Goal: Information Seeking & Learning: Compare options

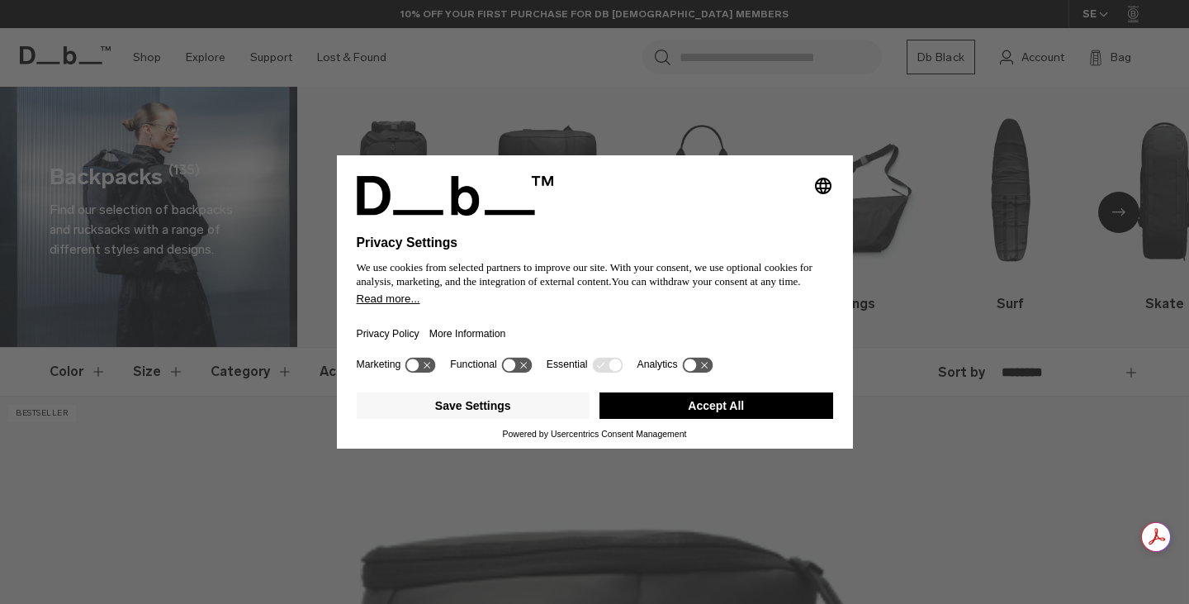
click at [698, 410] on button "Accept All" at bounding box center [717, 405] width 234 height 26
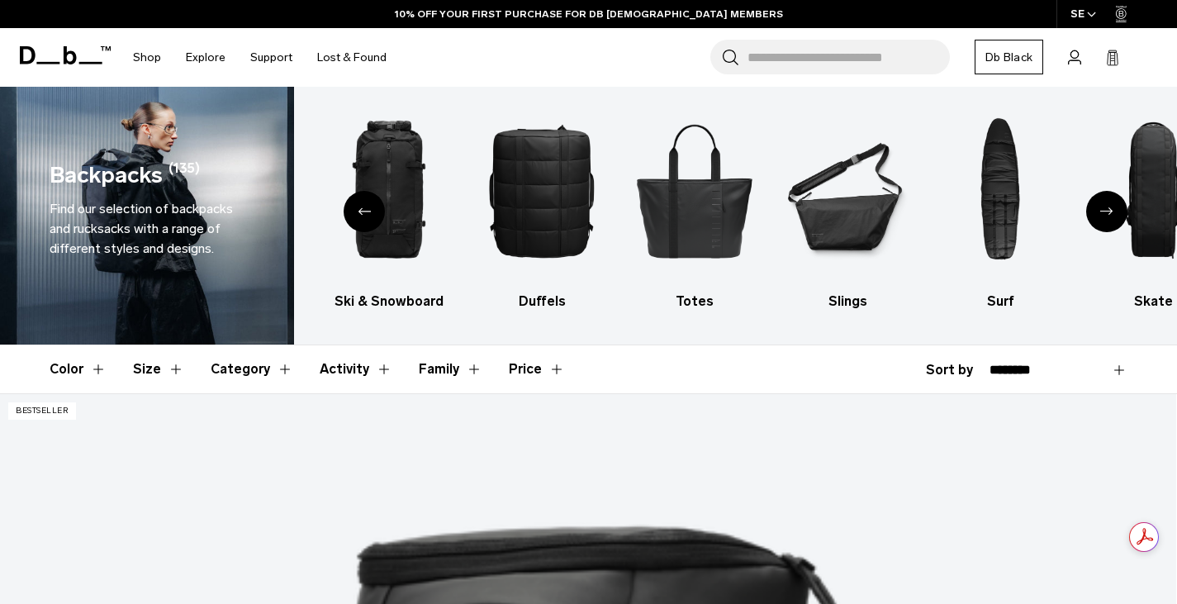
click at [355, 209] on div "Previous slide" at bounding box center [364, 211] width 41 height 41
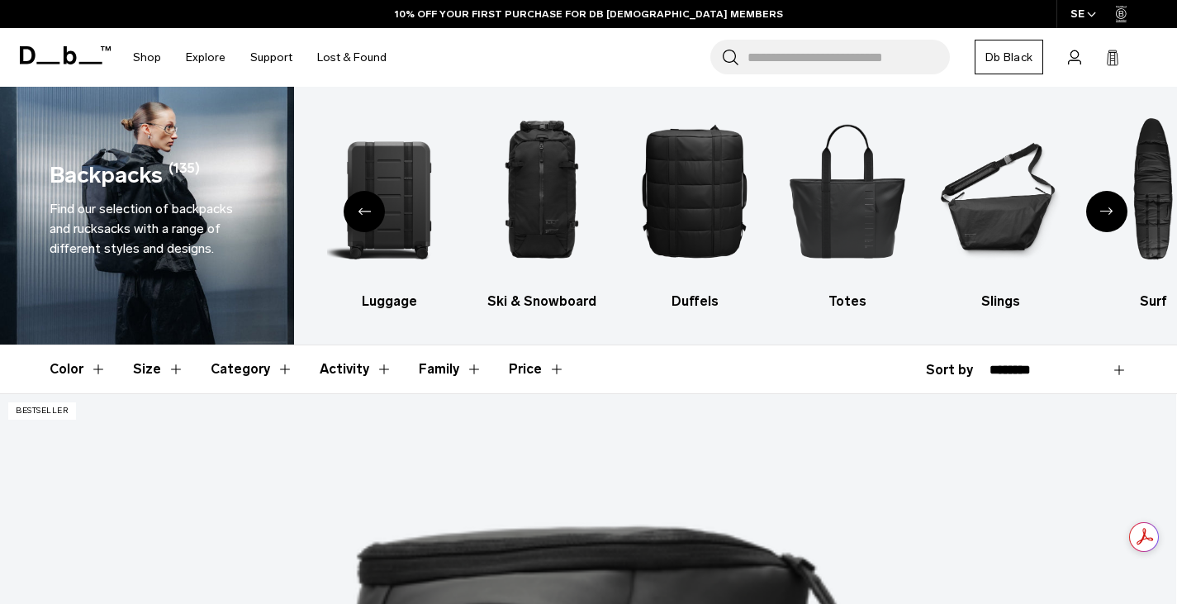
click at [355, 209] on div "Previous slide" at bounding box center [364, 211] width 41 height 41
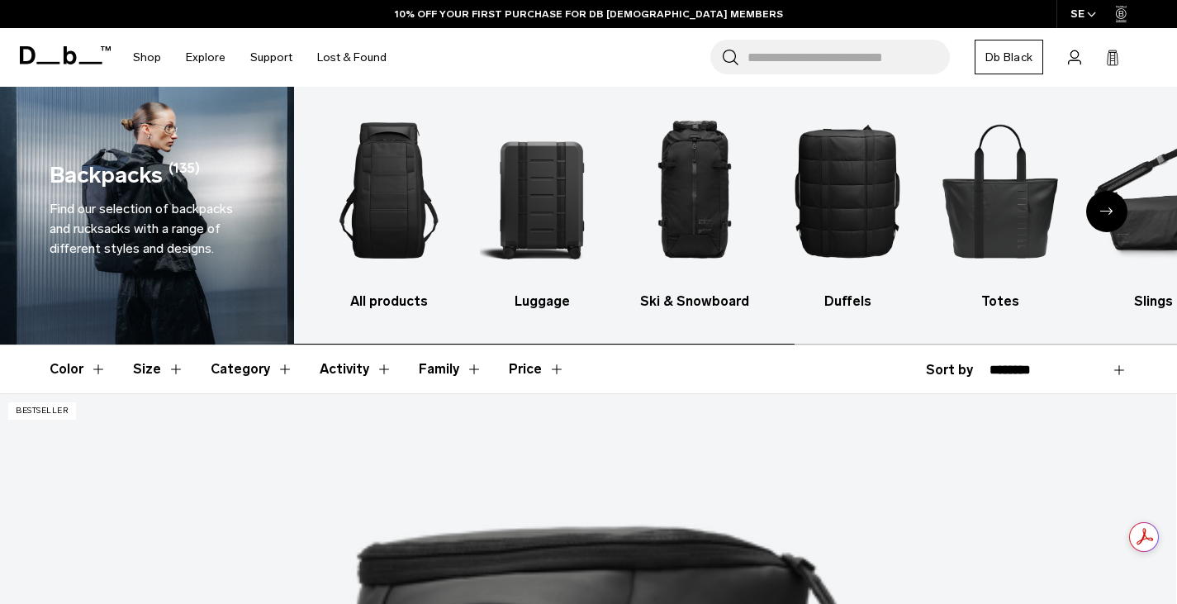
click at [355, 209] on img "1 / 10" at bounding box center [389, 190] width 124 height 186
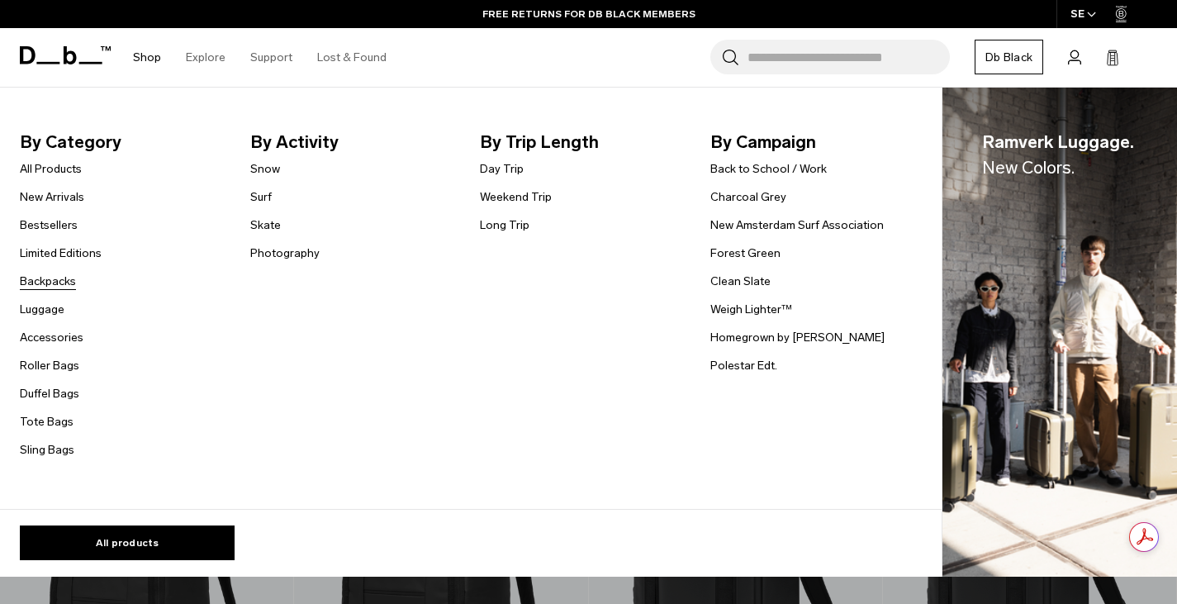
click at [43, 288] on link "Backpacks" at bounding box center [48, 281] width 56 height 17
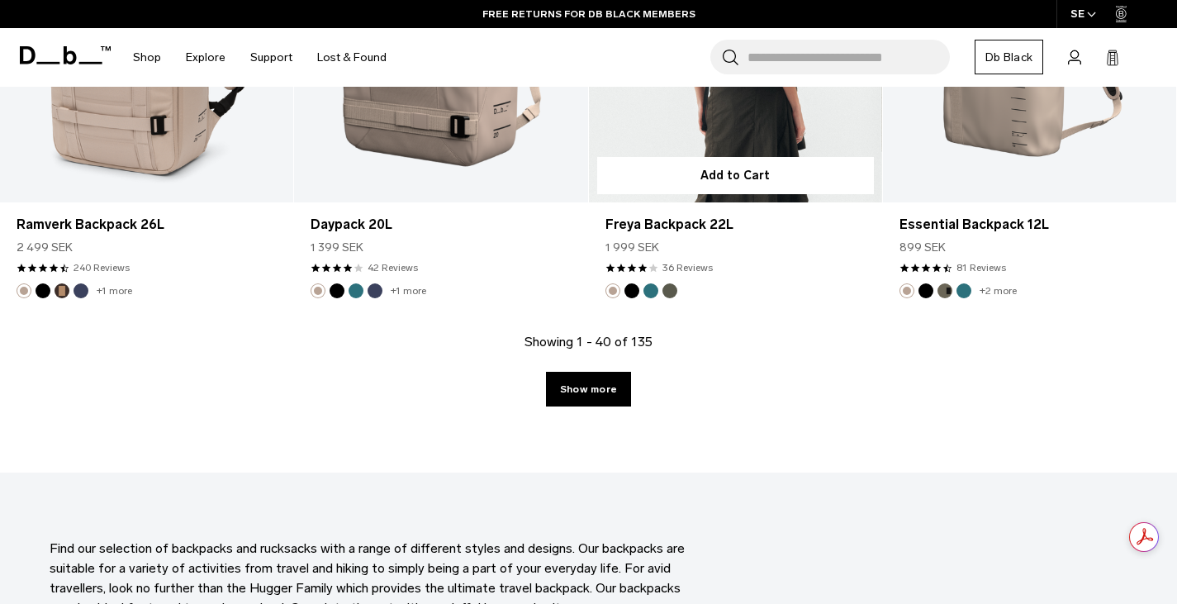
scroll to position [4632, 0]
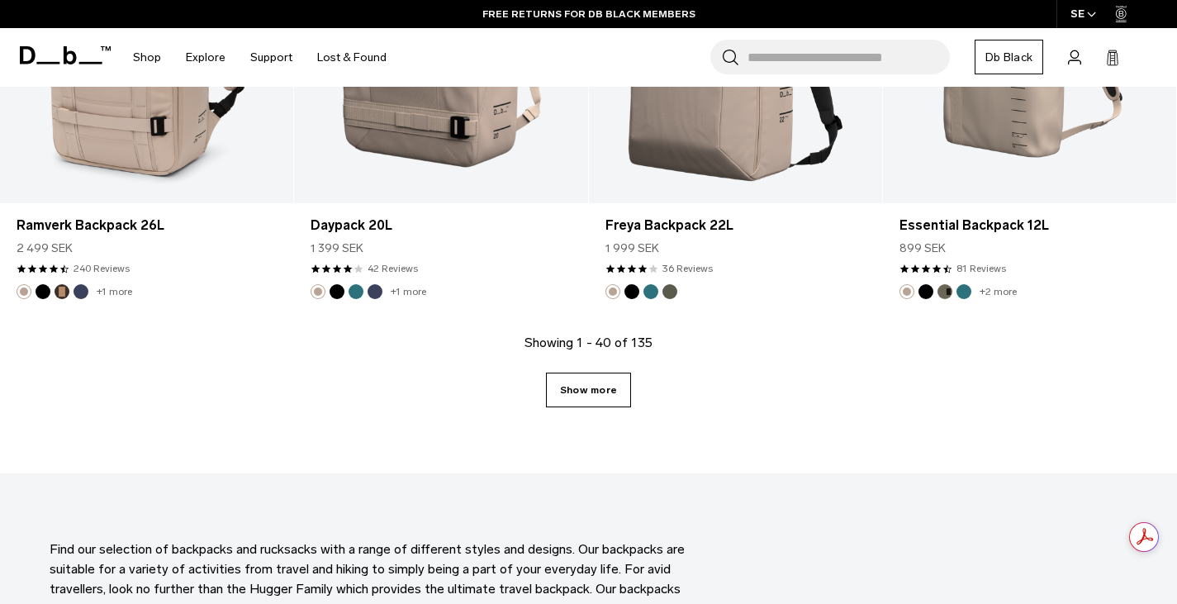
click at [588, 384] on link "Show more" at bounding box center [588, 389] width 85 height 35
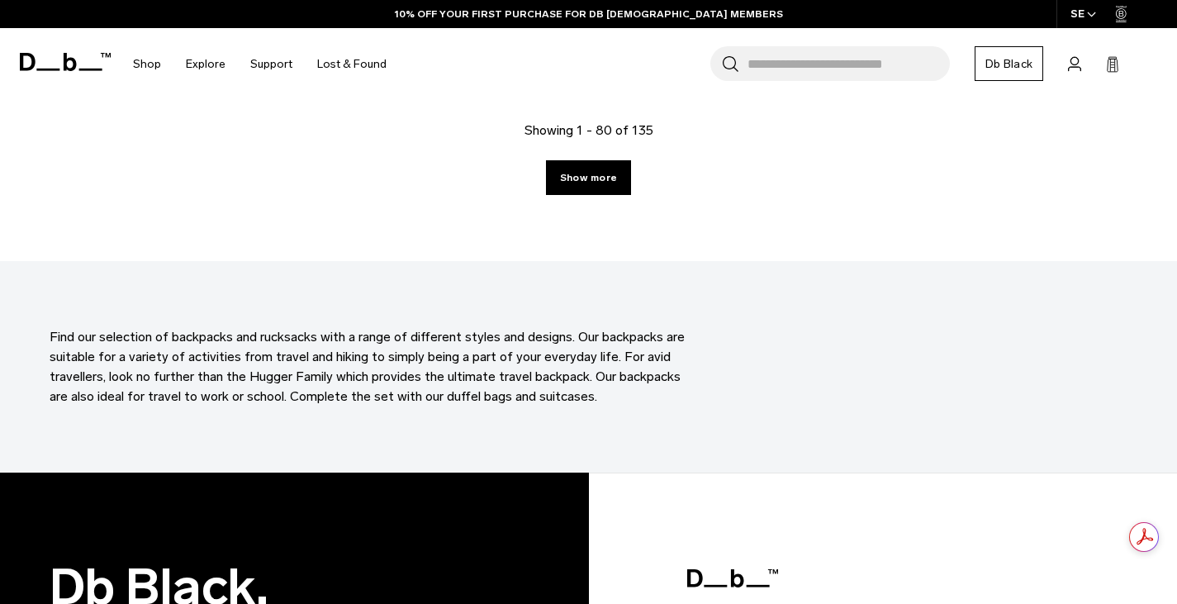
scroll to position [9403, 0]
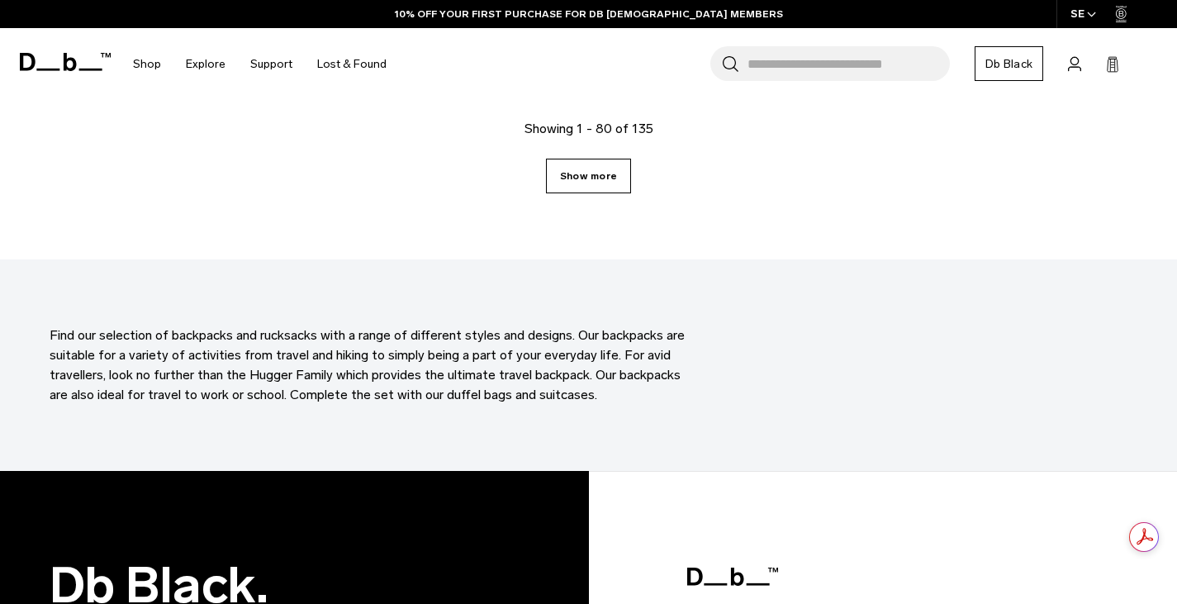
click at [594, 164] on link "Show more" at bounding box center [588, 176] width 85 height 35
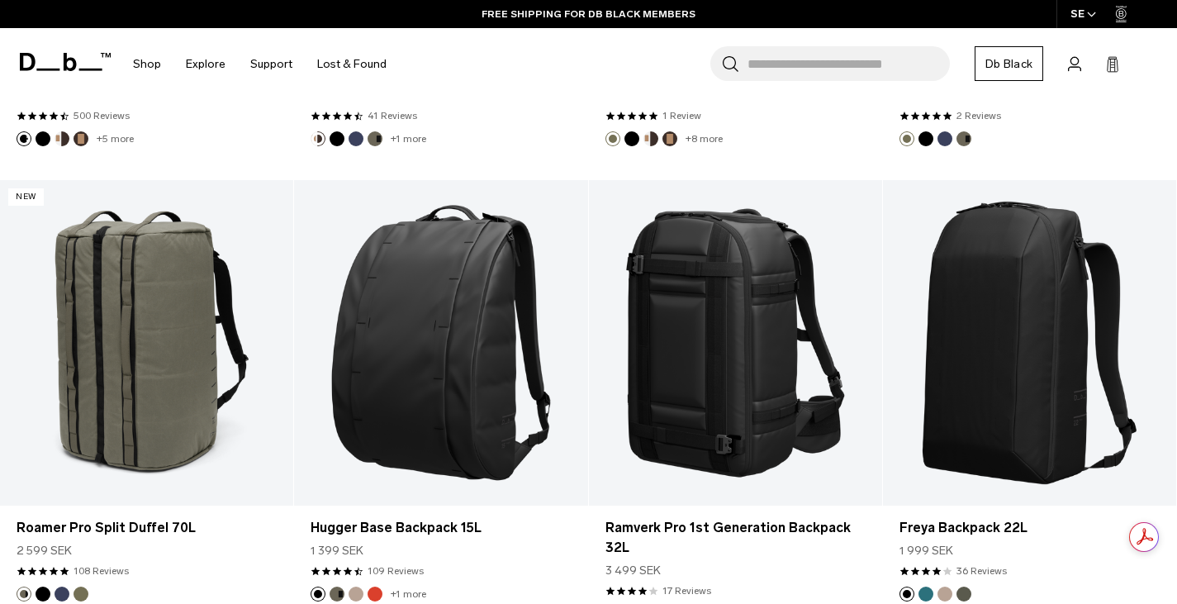
scroll to position [9795, 0]
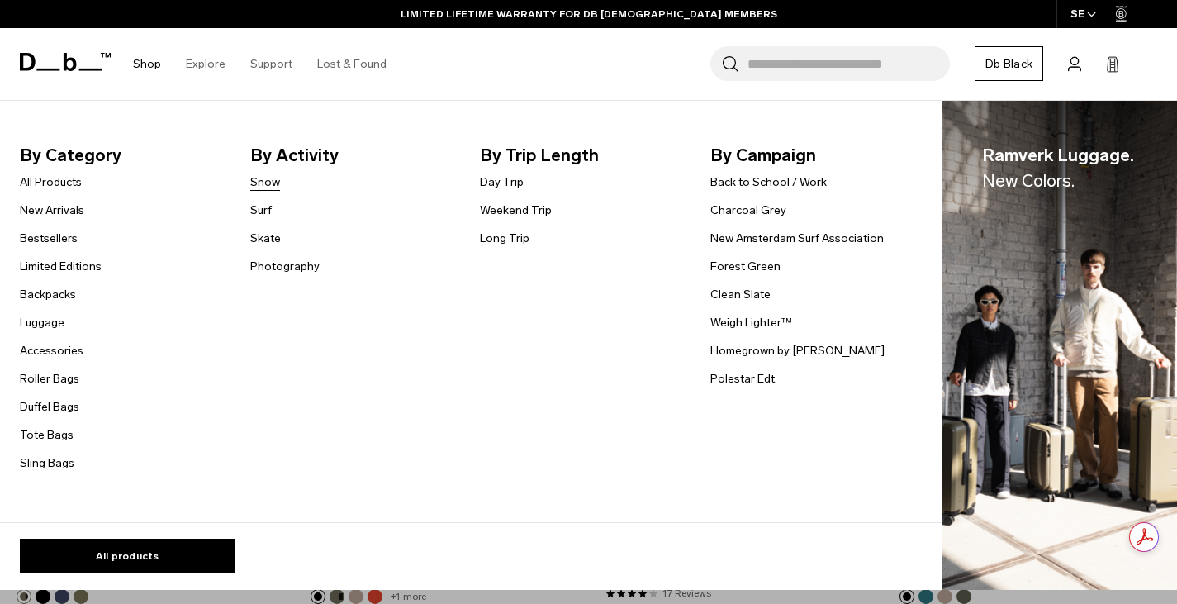
click at [267, 182] on link "Snow" at bounding box center [265, 181] width 30 height 17
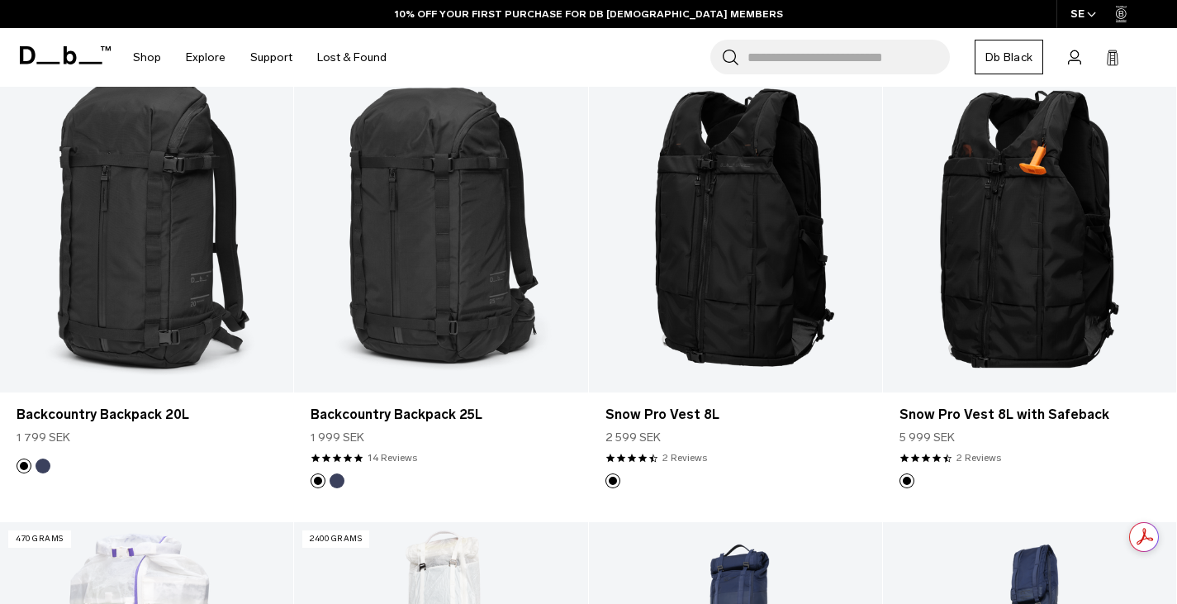
scroll to position [724, 0]
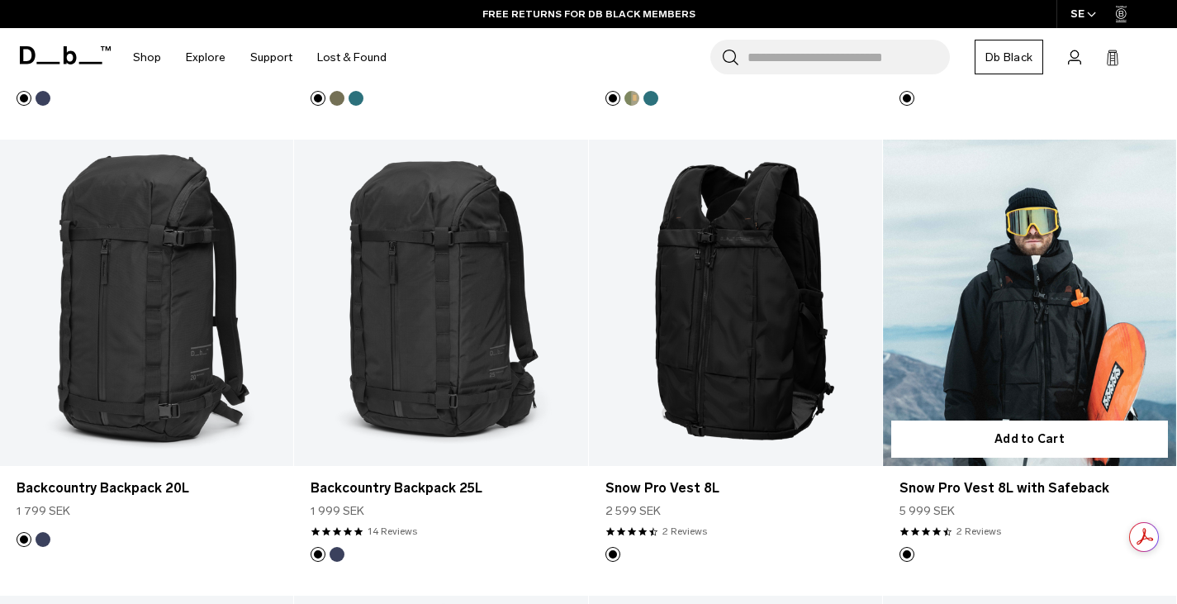
click at [950, 299] on link "Snow Pro Vest 8L with Safeback" at bounding box center [1029, 303] width 293 height 326
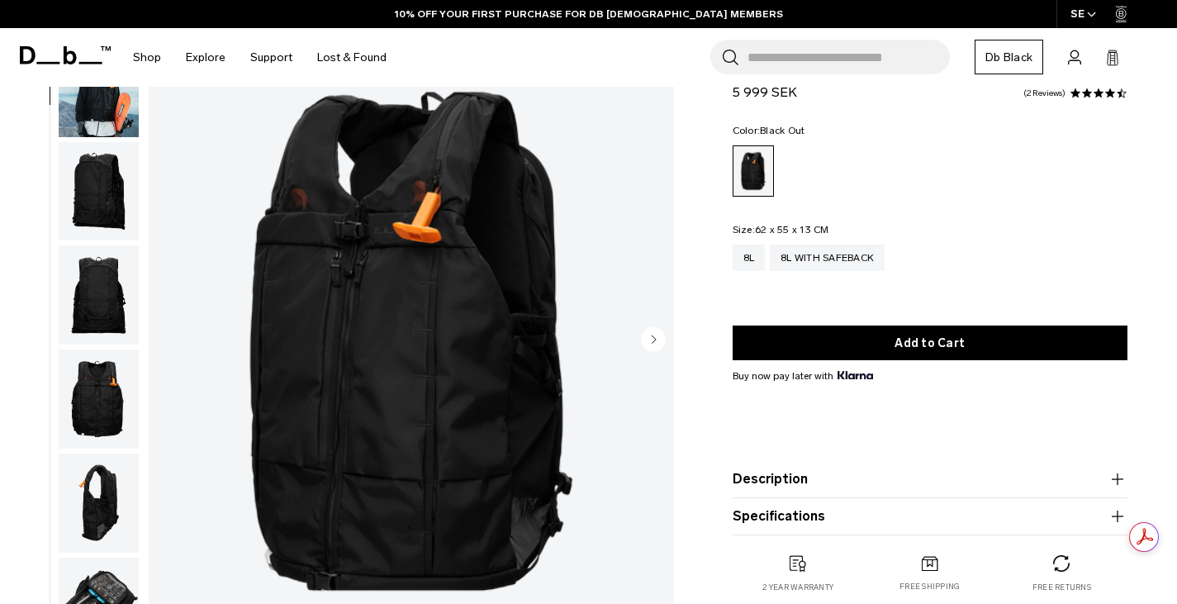
click at [102, 166] on img "button" at bounding box center [99, 191] width 80 height 99
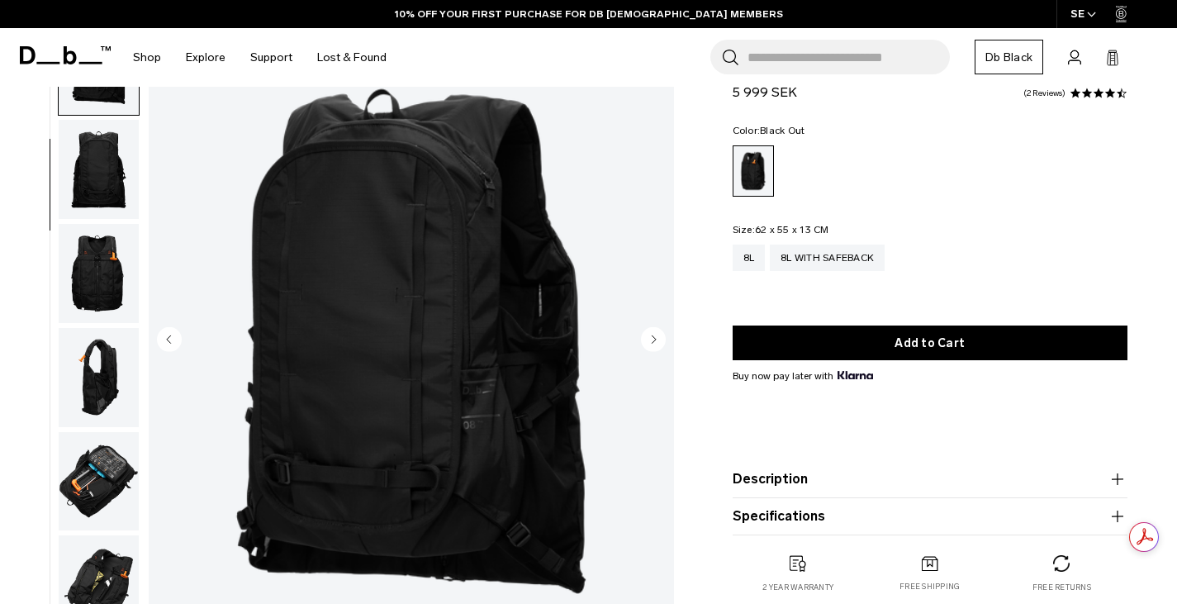
scroll to position [208, 0]
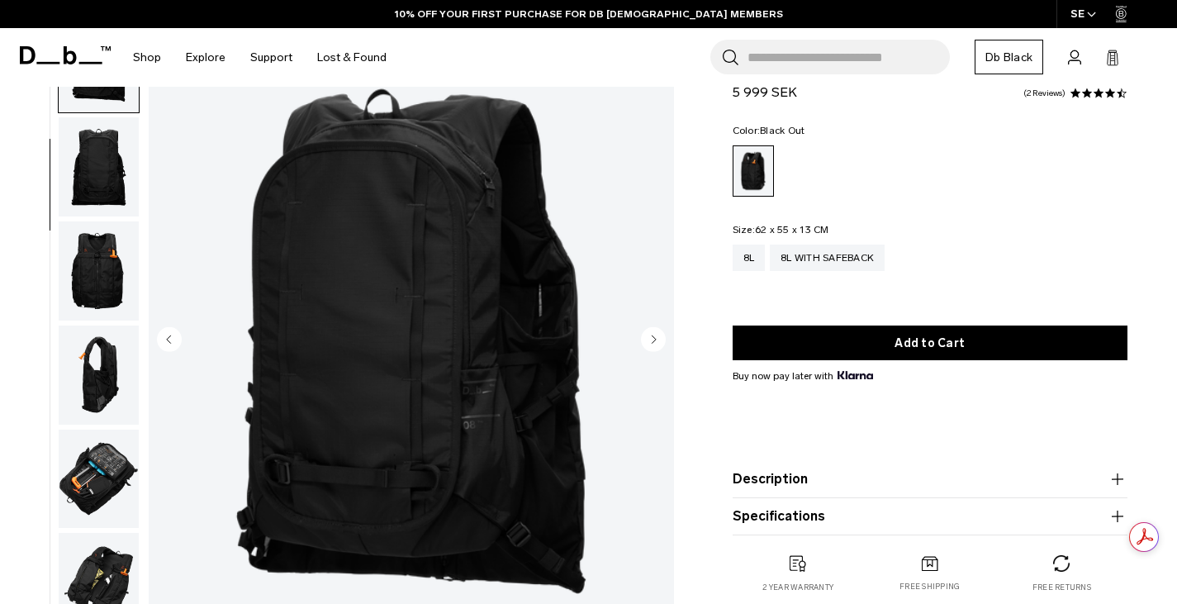
click at [105, 161] on img "button" at bounding box center [99, 166] width 80 height 99
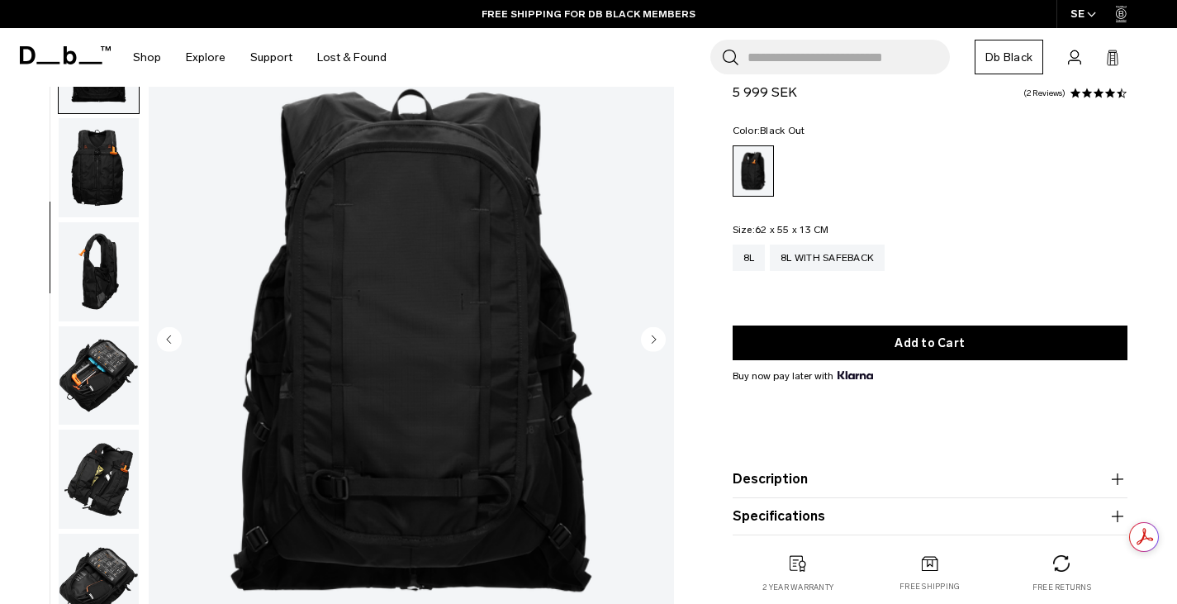
click at [90, 401] on img "button" at bounding box center [99, 375] width 80 height 99
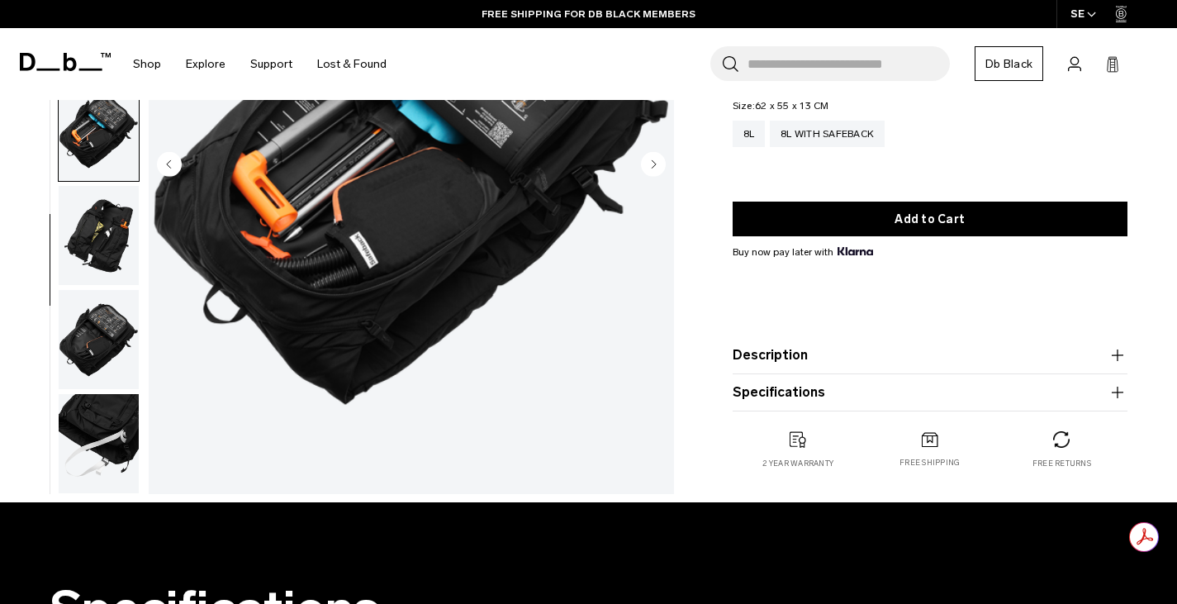
scroll to position [274, 0]
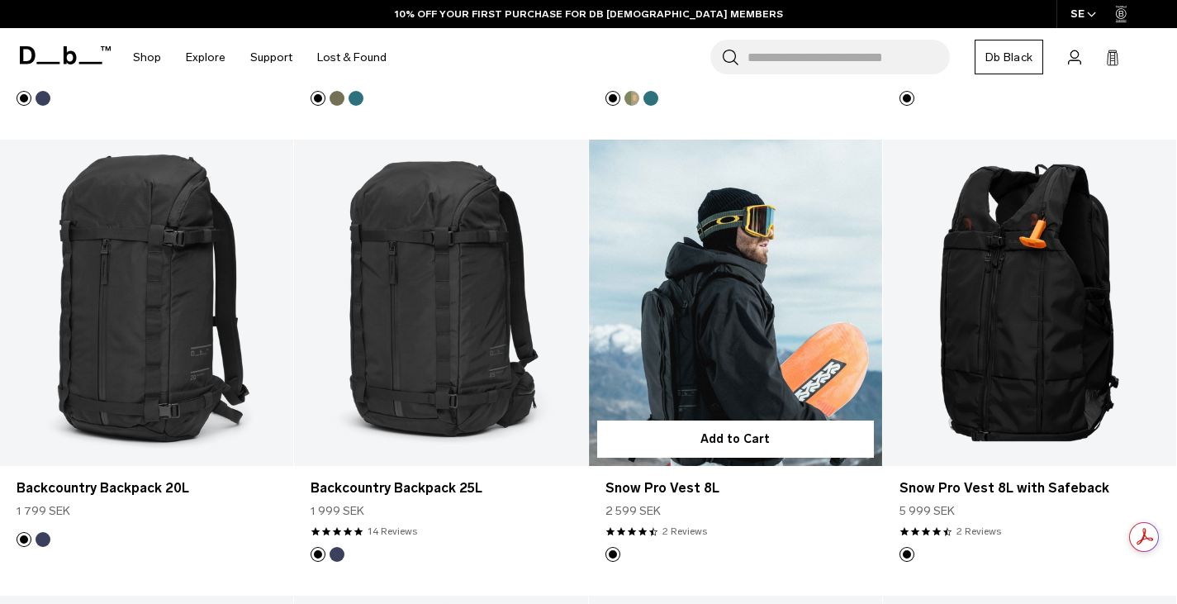
click at [747, 312] on link "Snow Pro Vest 8L" at bounding box center [735, 303] width 293 height 326
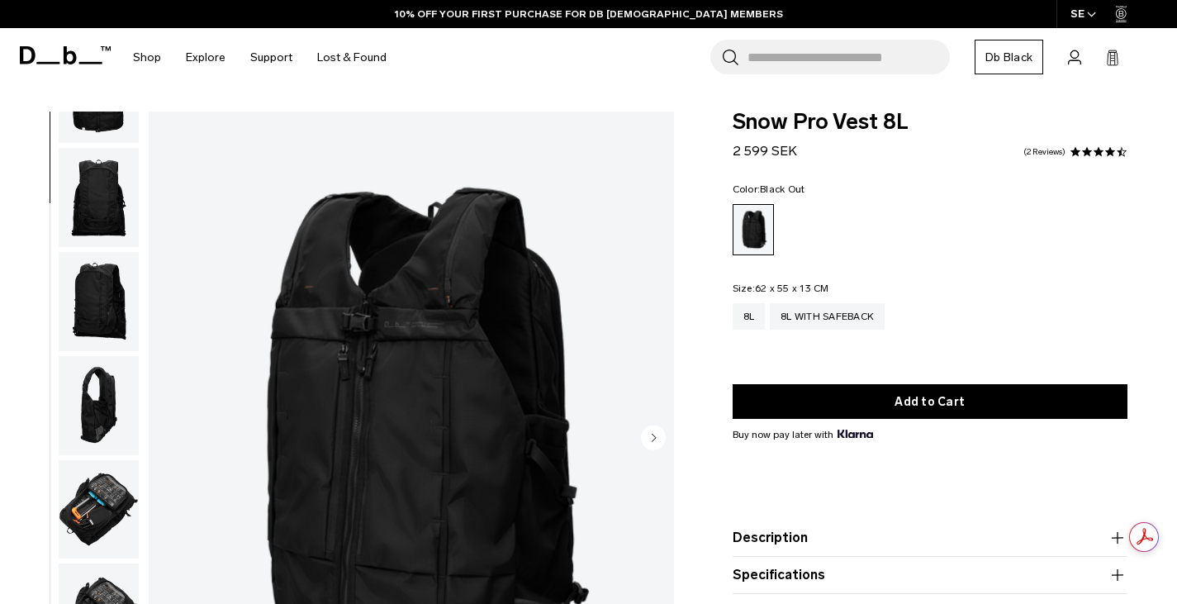
click at [99, 410] on img "button" at bounding box center [99, 405] width 80 height 99
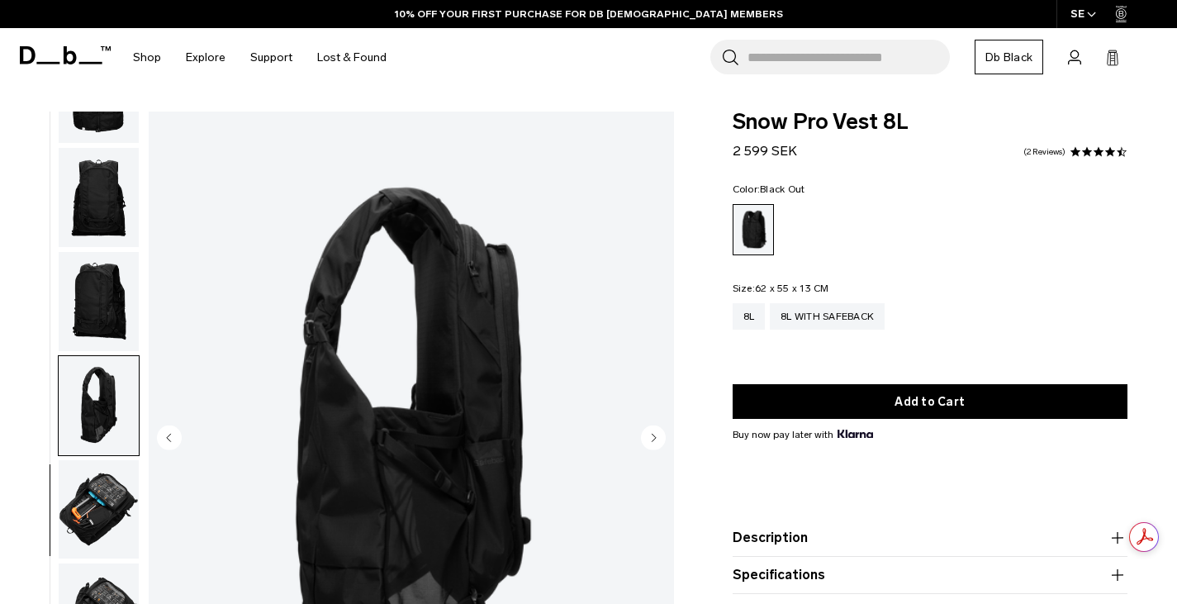
click at [93, 506] on img "button" at bounding box center [99, 509] width 80 height 99
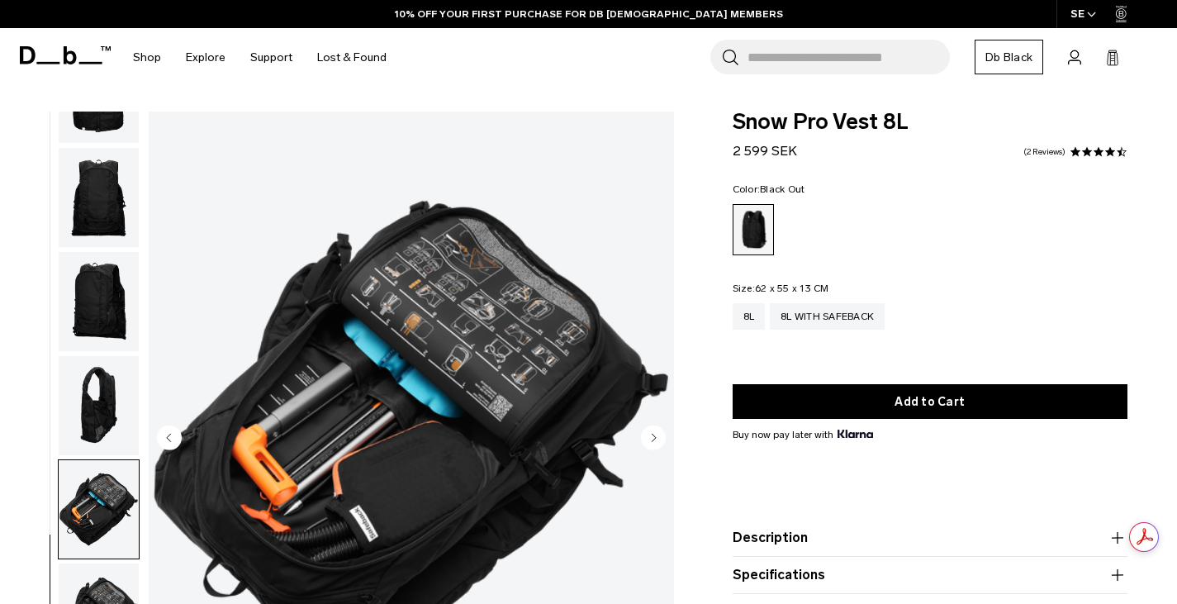
click at [110, 388] on img "button" at bounding box center [99, 405] width 80 height 99
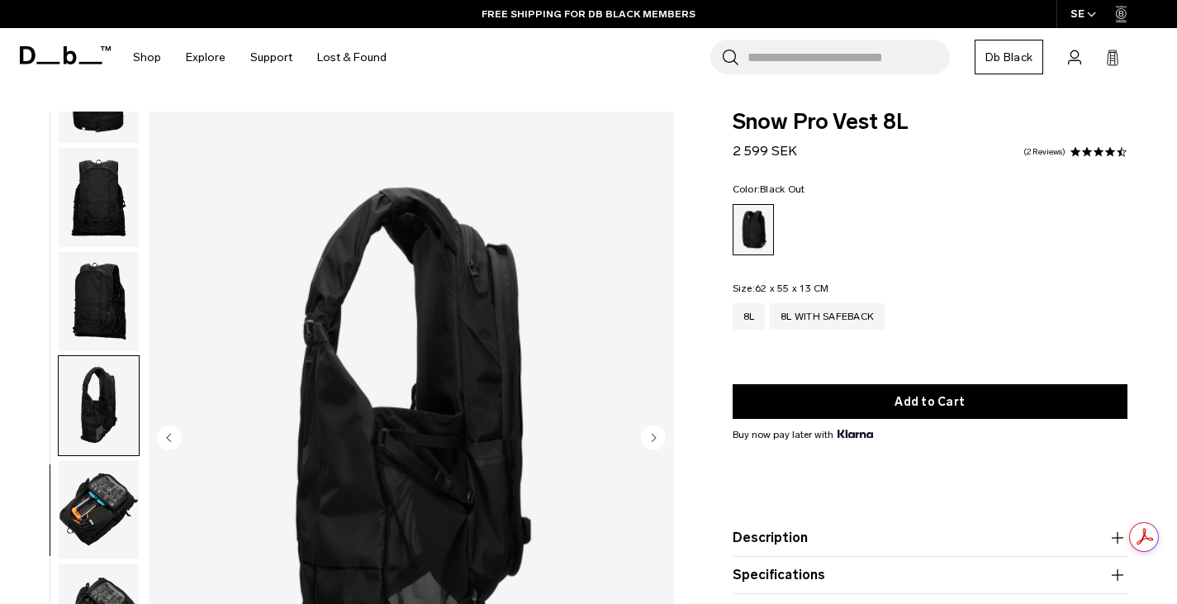
click at [110, 306] on img "button" at bounding box center [99, 301] width 80 height 99
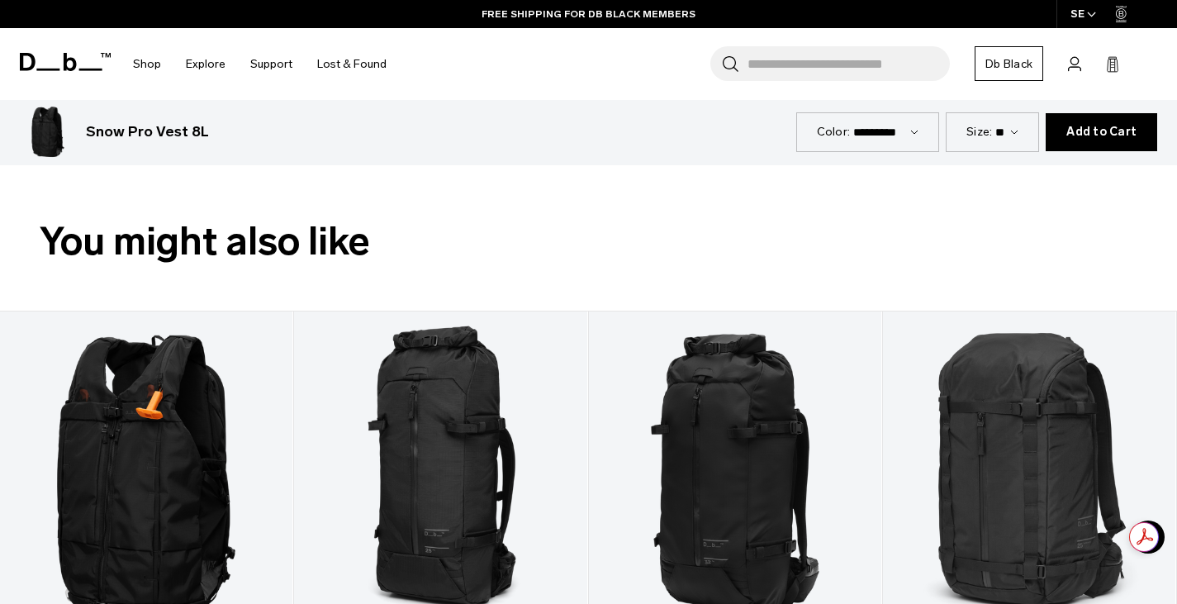
scroll to position [605, 0]
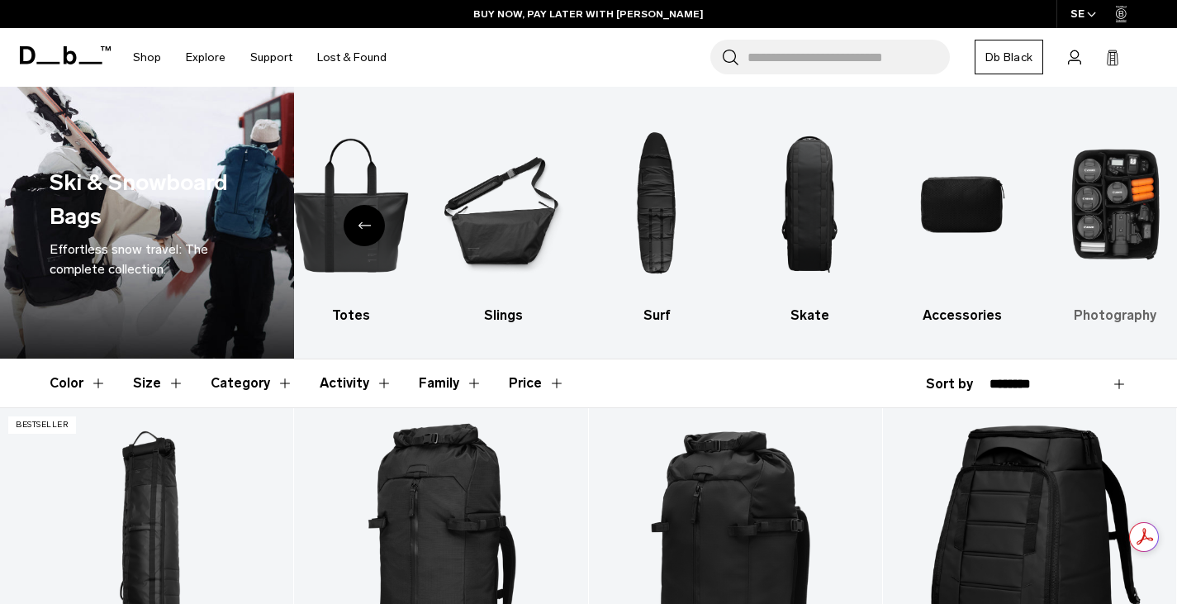
click at [1091, 253] on img "10 / 10" at bounding box center [1115, 204] width 124 height 186
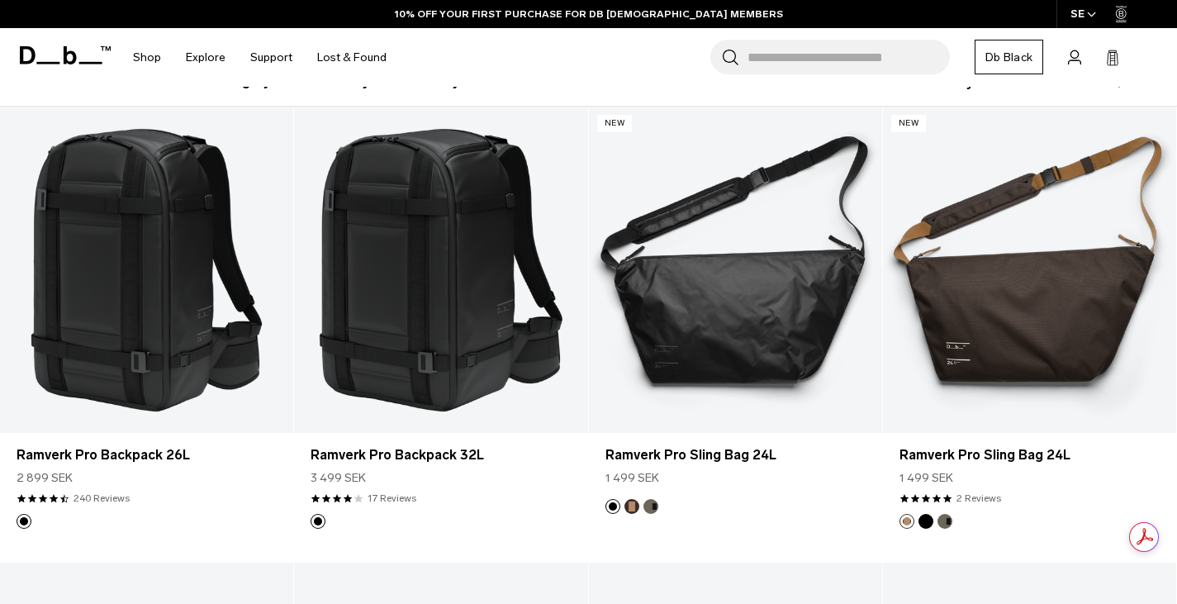
scroll to position [297, 0]
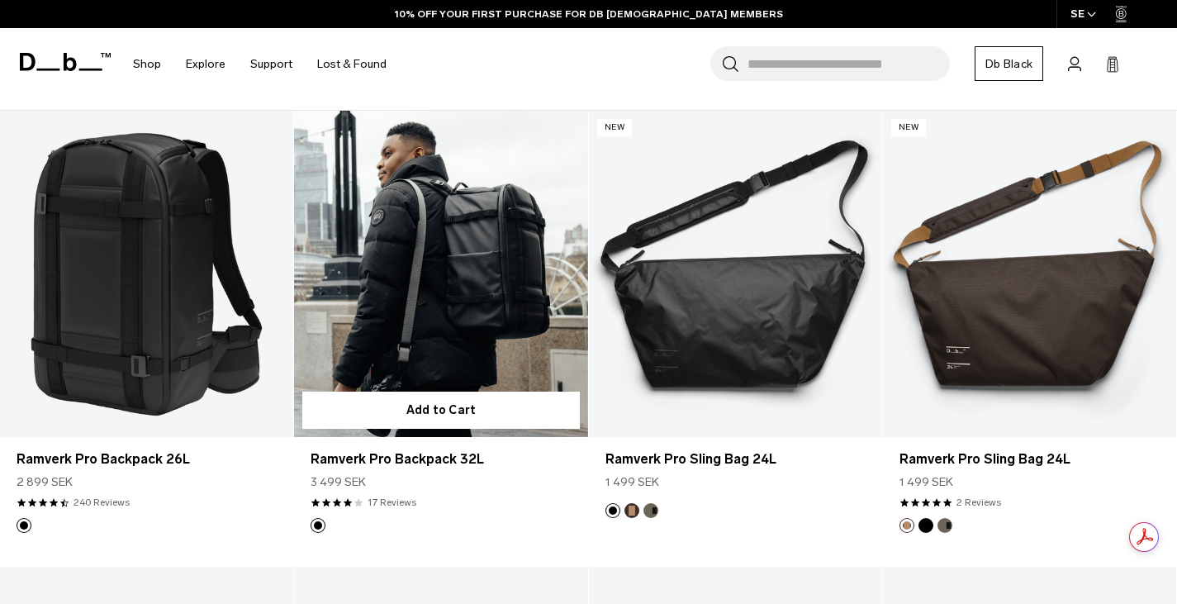
click at [380, 311] on link "Ramverk Pro Backpack 32L" at bounding box center [440, 274] width 293 height 326
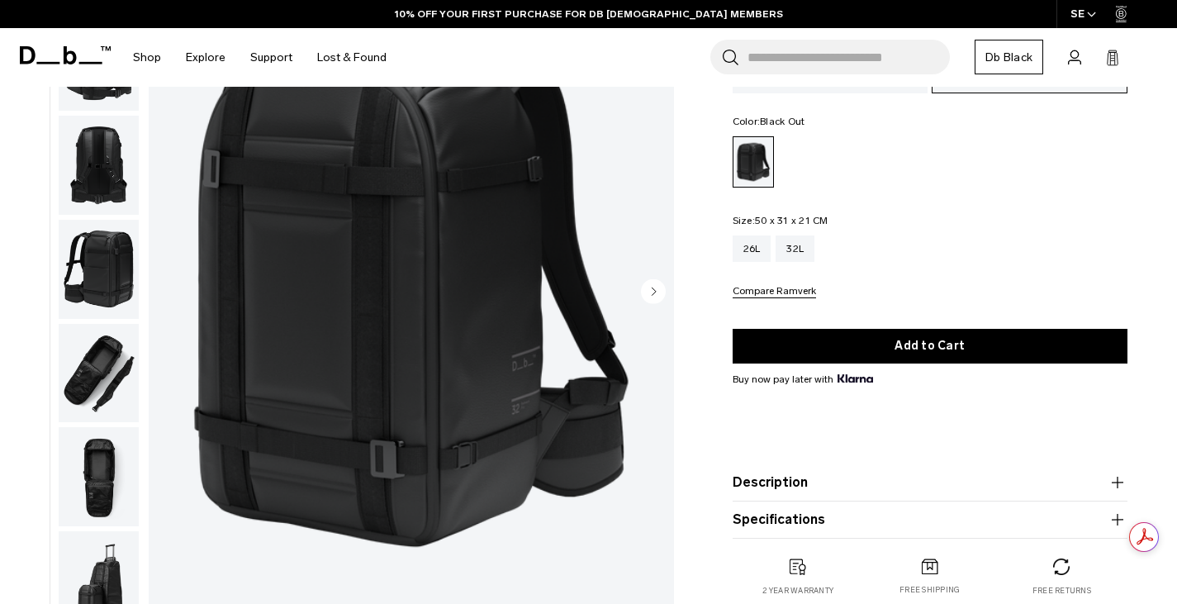
click at [114, 378] on img "button" at bounding box center [99, 372] width 80 height 99
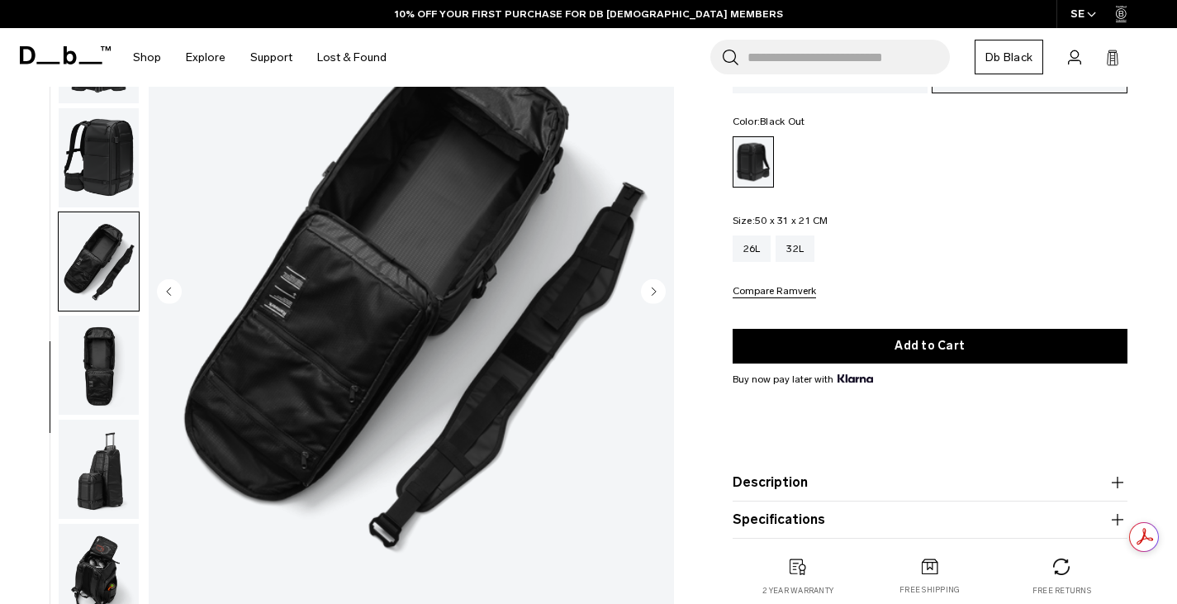
scroll to position [380, 0]
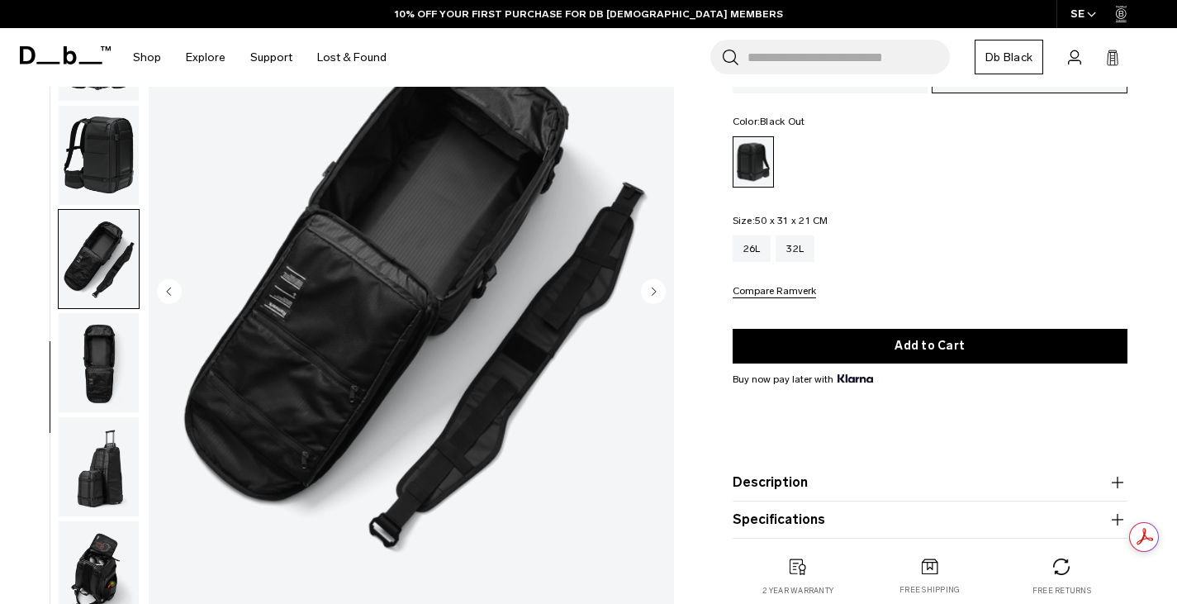
click at [94, 559] on img "button" at bounding box center [99, 570] width 80 height 99
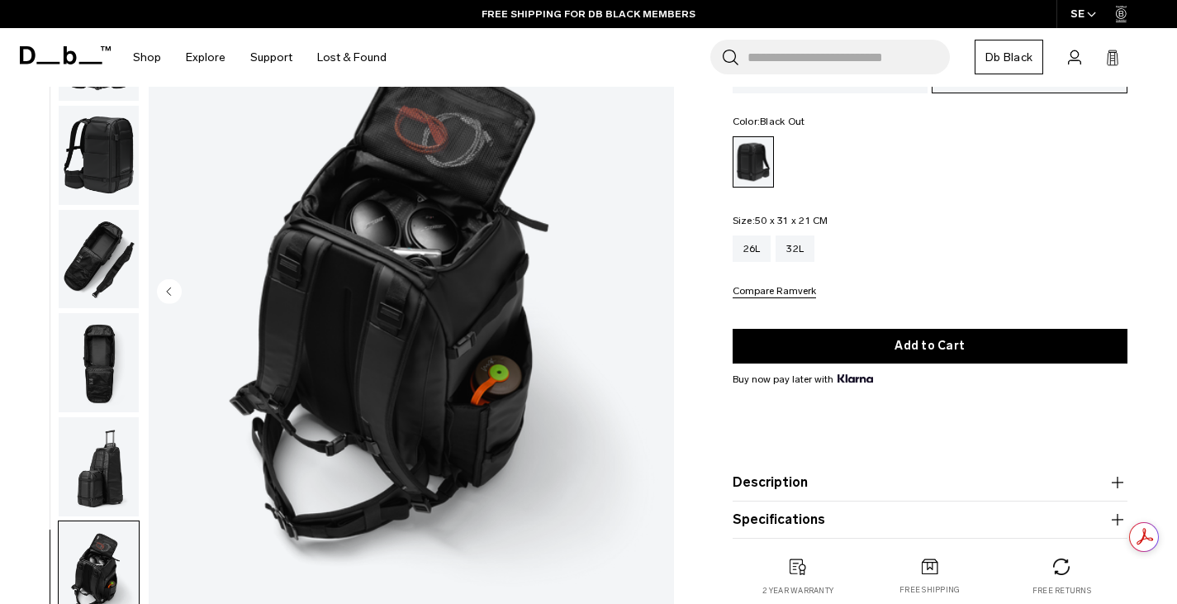
click at [106, 495] on img "button" at bounding box center [99, 466] width 80 height 99
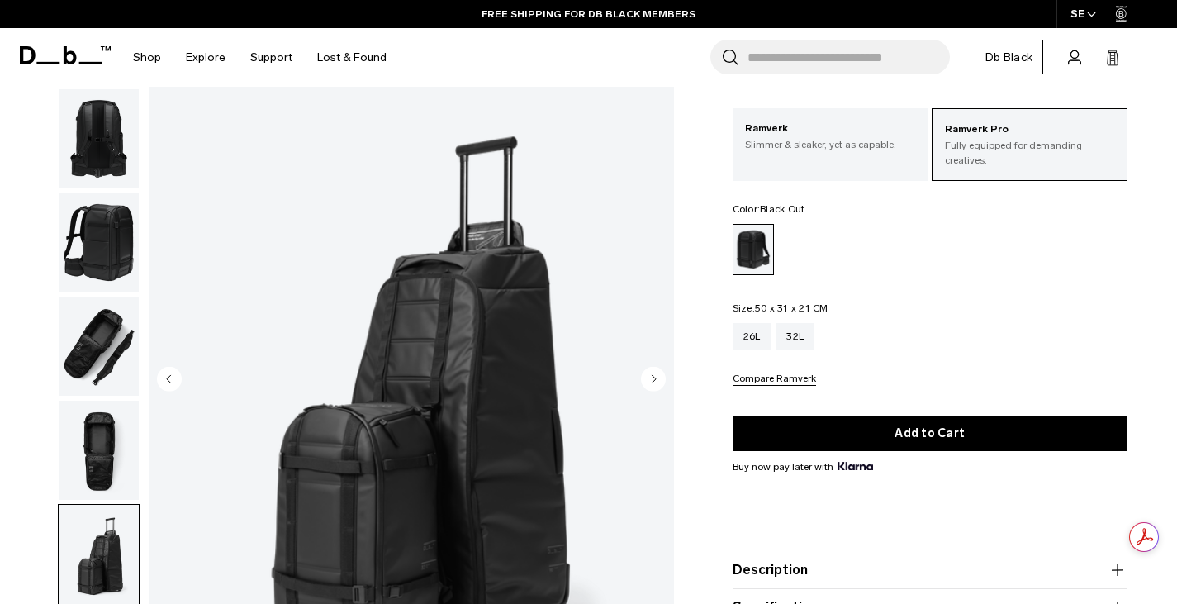
scroll to position [71, 0]
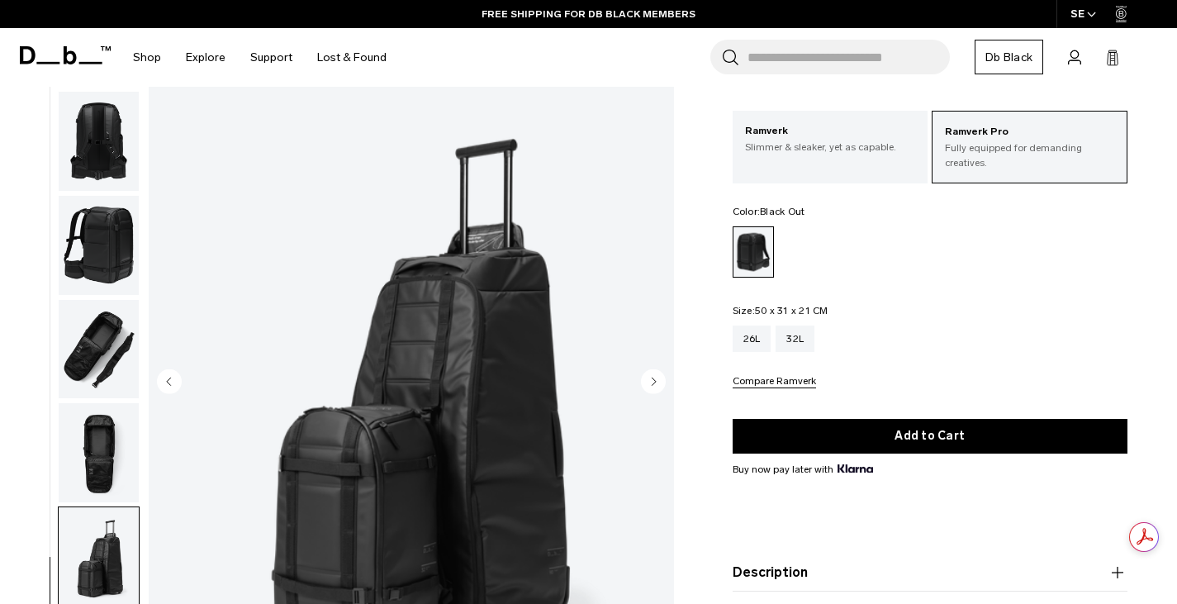
click at [115, 369] on img "button" at bounding box center [99, 348] width 80 height 99
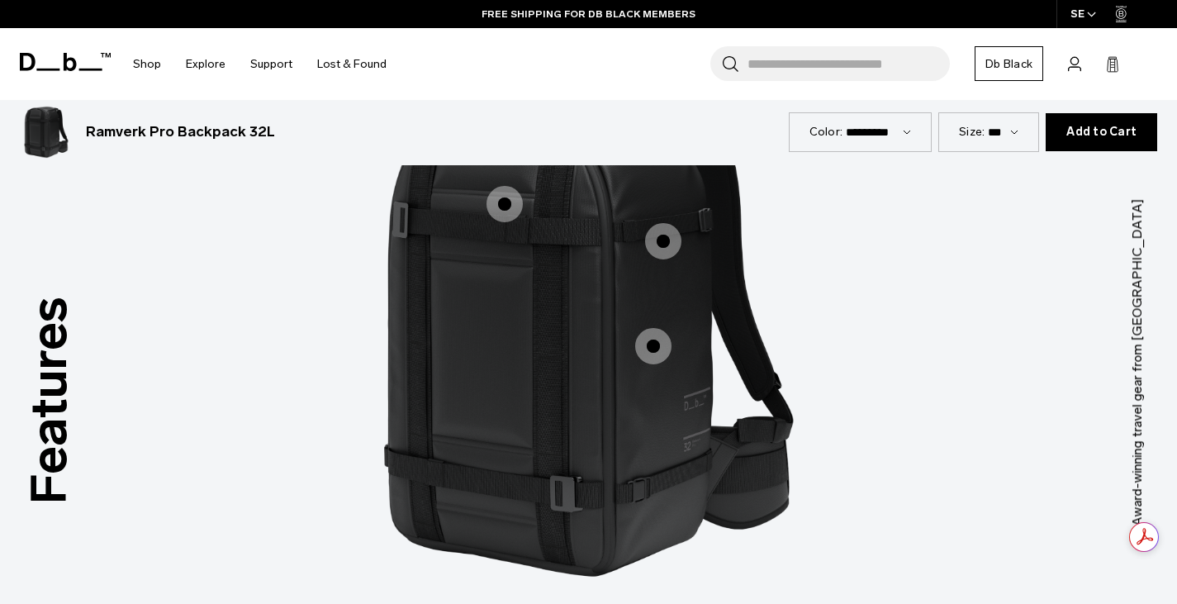
scroll to position [1406, 0]
click at [504, 199] on span "1 / 3" at bounding box center [504, 203] width 36 height 36
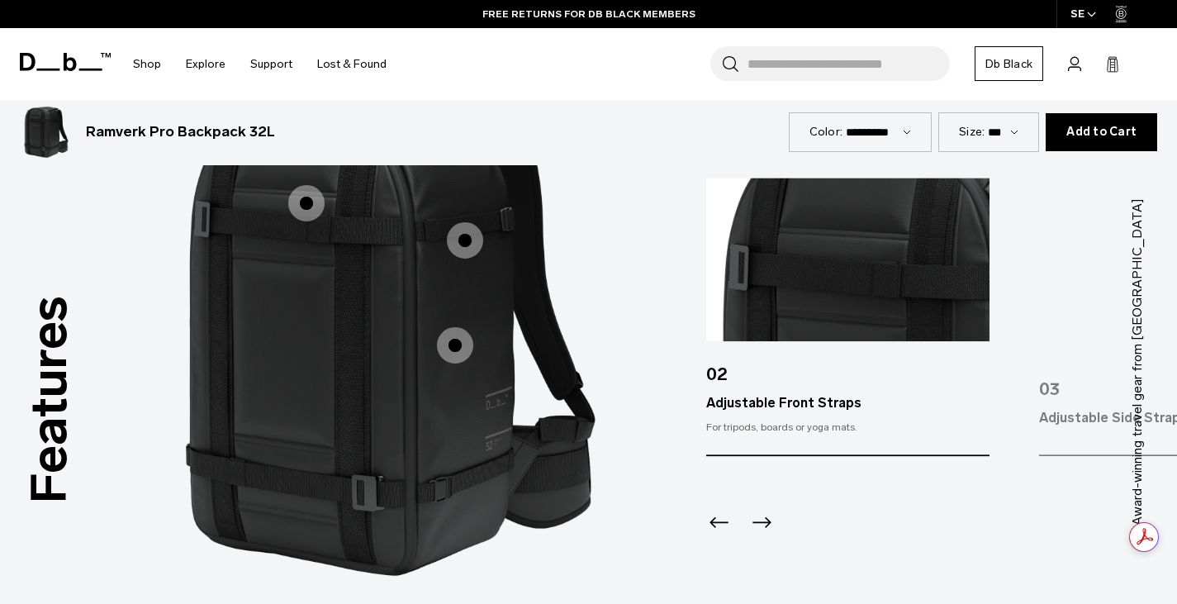
click at [472, 240] on span "1 / 3" at bounding box center [465, 240] width 36 height 36
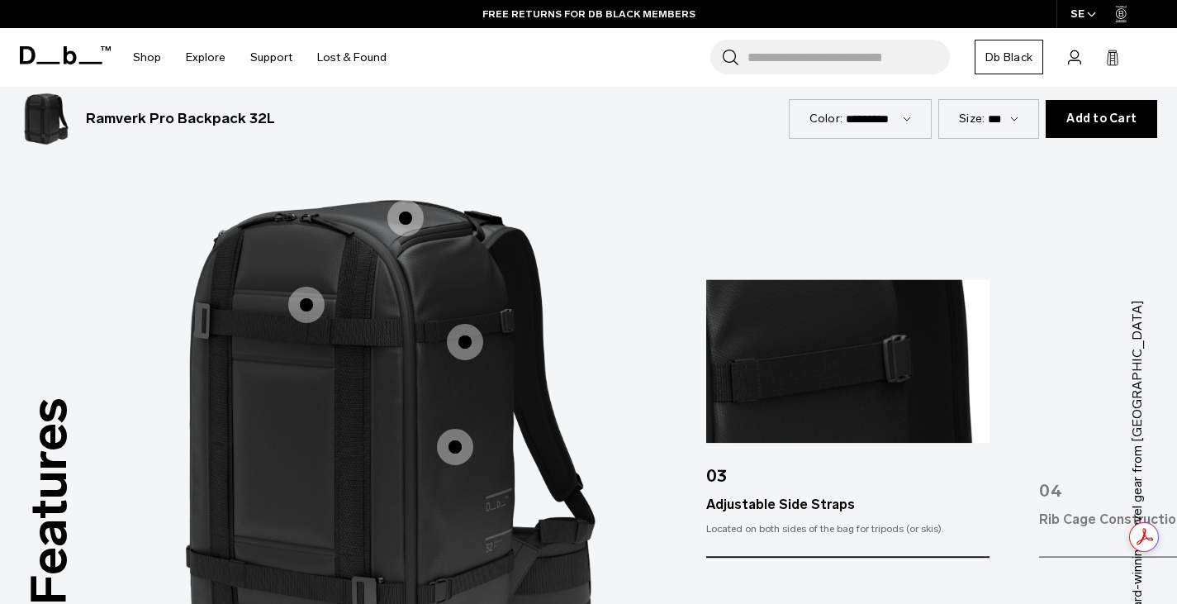
scroll to position [1303, 0]
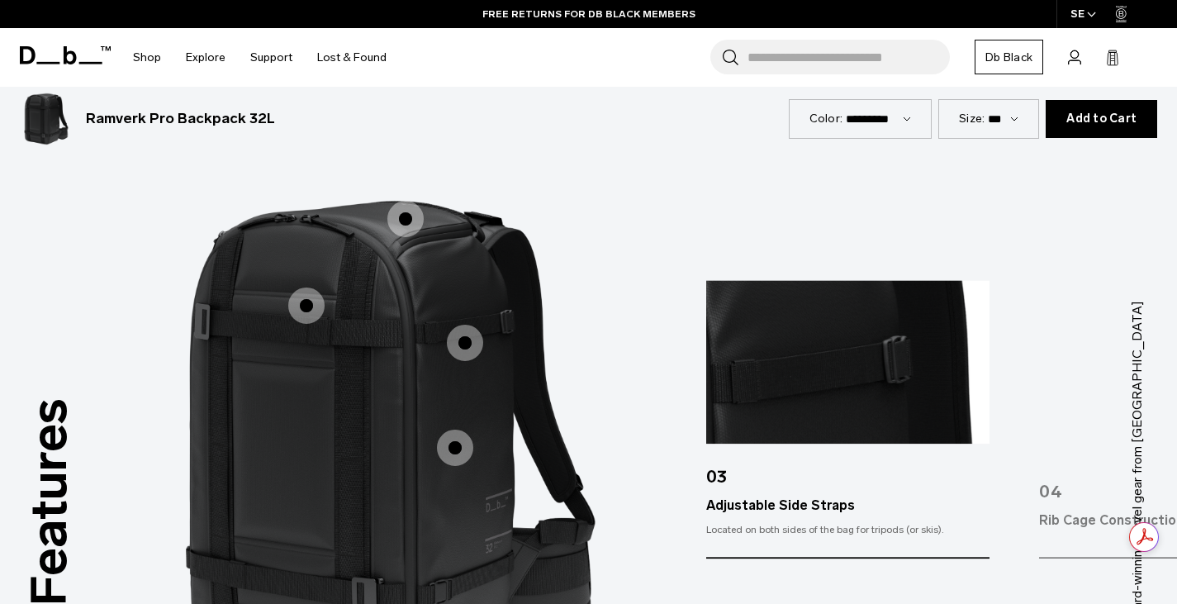
click at [408, 210] on span "1 / 3" at bounding box center [405, 219] width 36 height 36
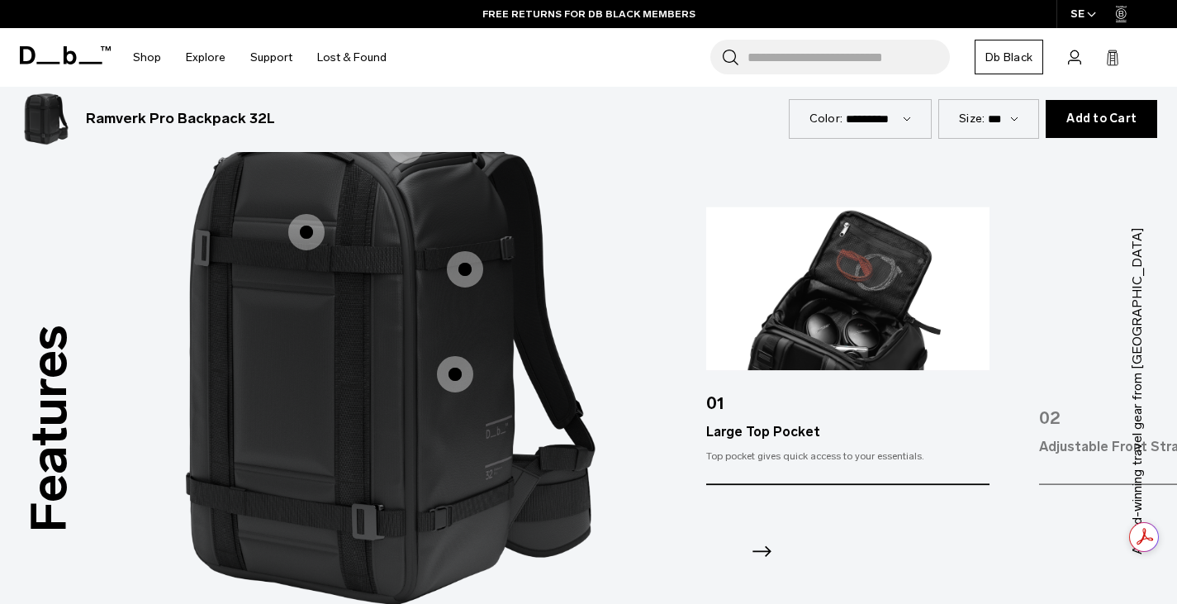
scroll to position [1382, 0]
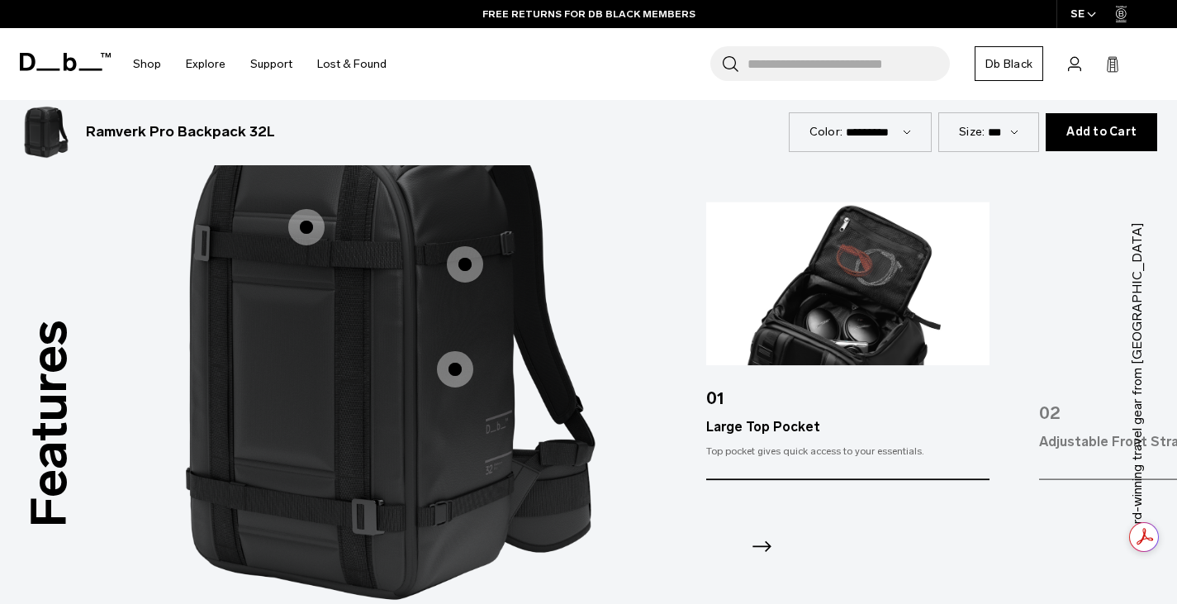
click at [448, 368] on span "1 / 3" at bounding box center [455, 369] width 36 height 36
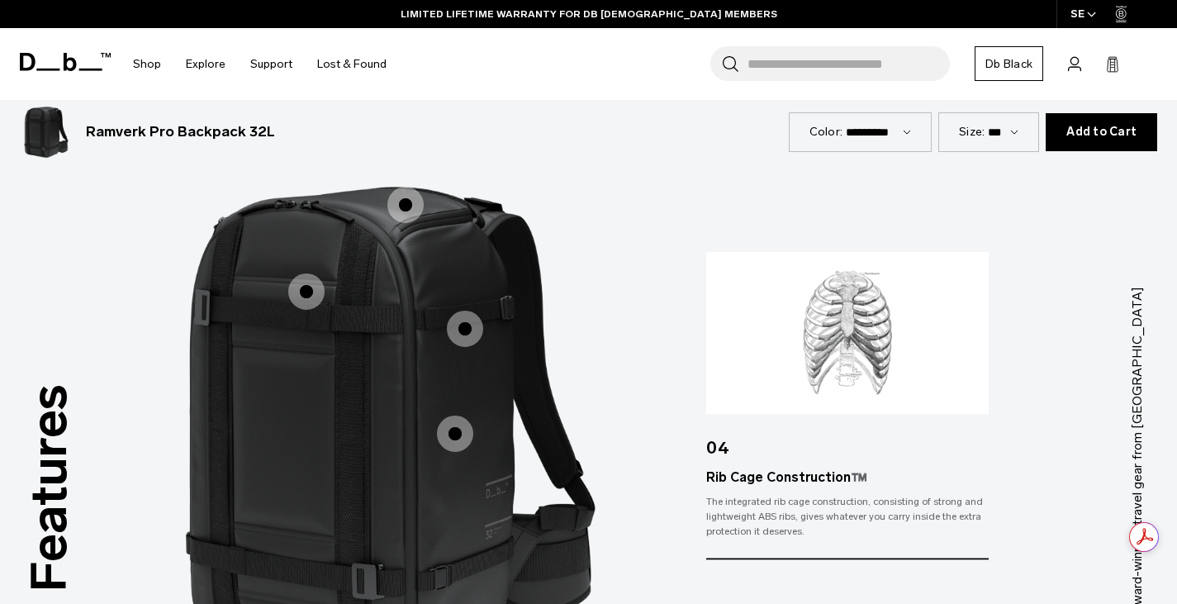
scroll to position [1315, 0]
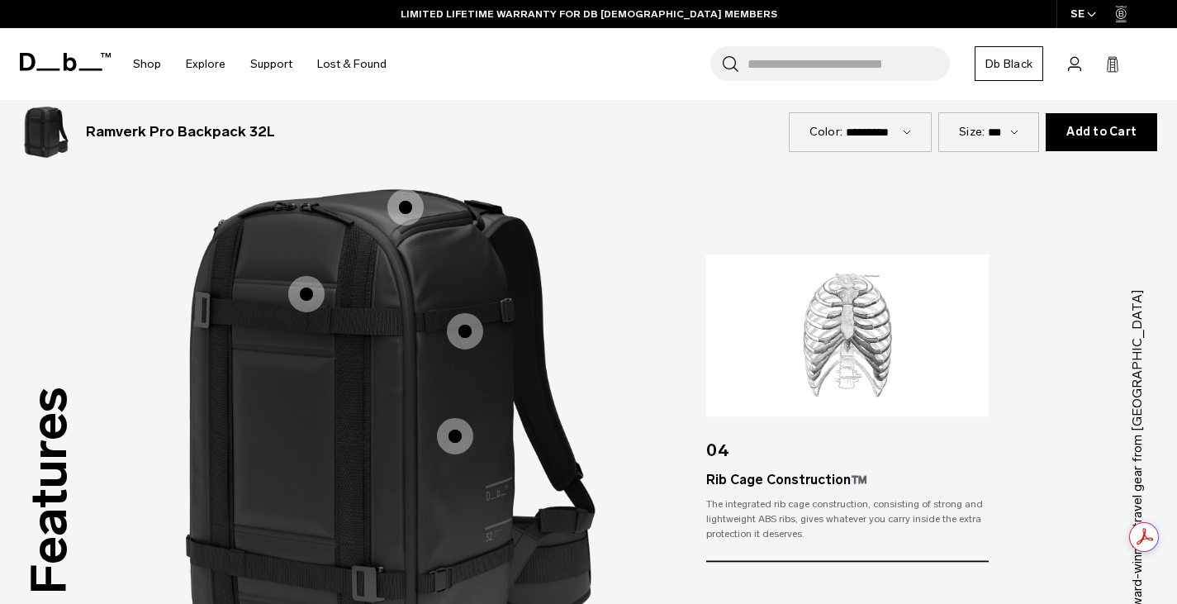
click at [465, 322] on span "1 / 3" at bounding box center [465, 331] width 36 height 36
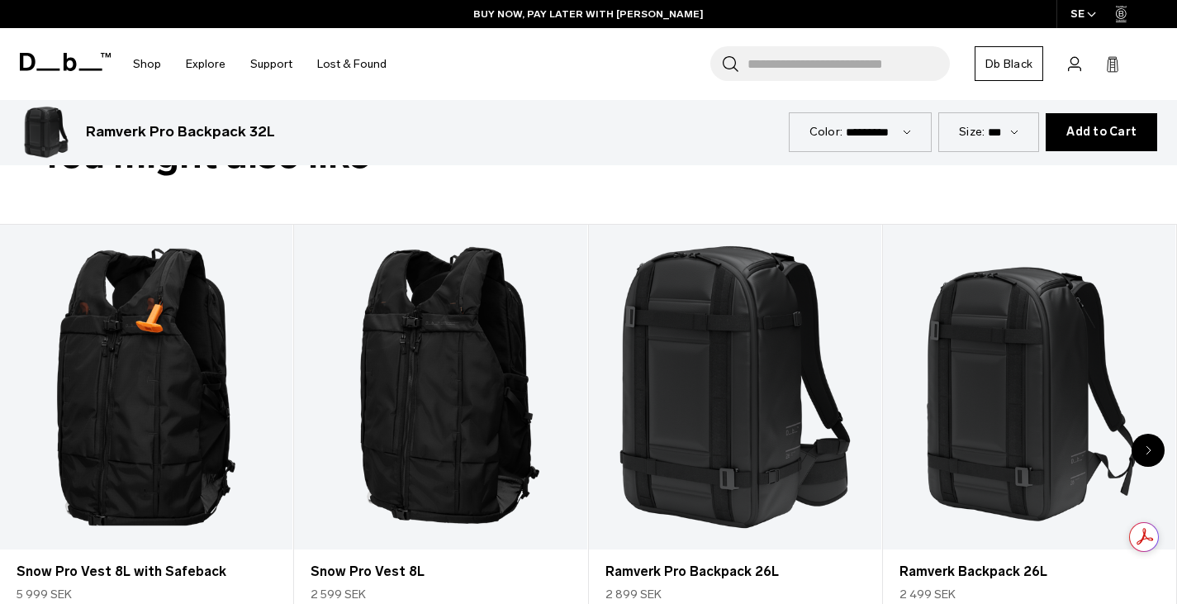
scroll to position [2078, 0]
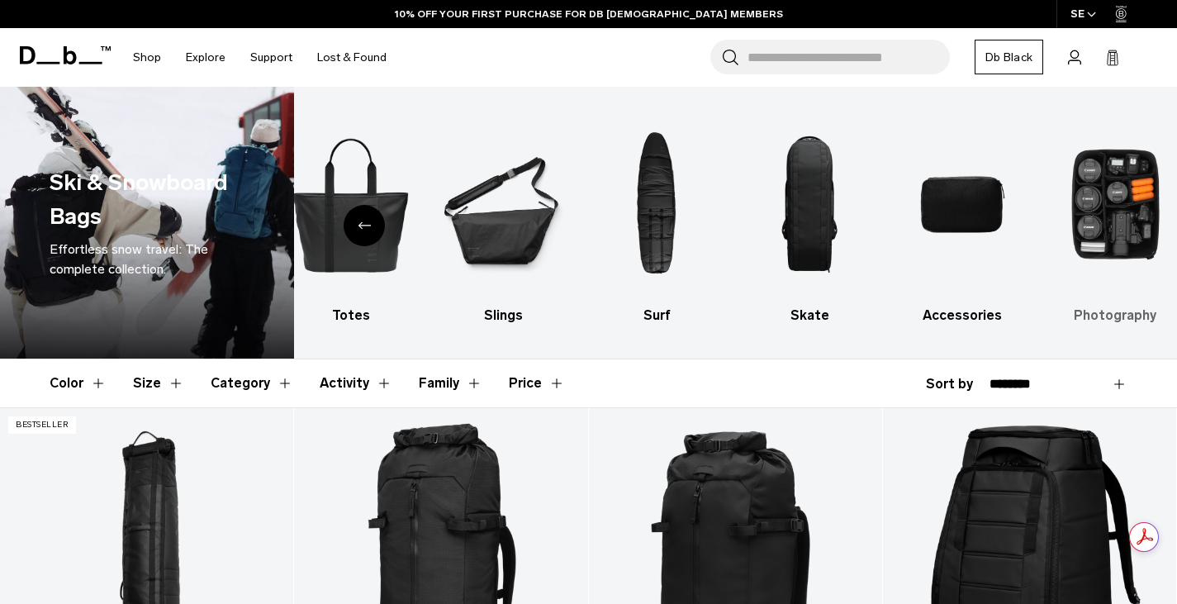
click at [1088, 240] on img "10 / 10" at bounding box center [1115, 204] width 124 height 186
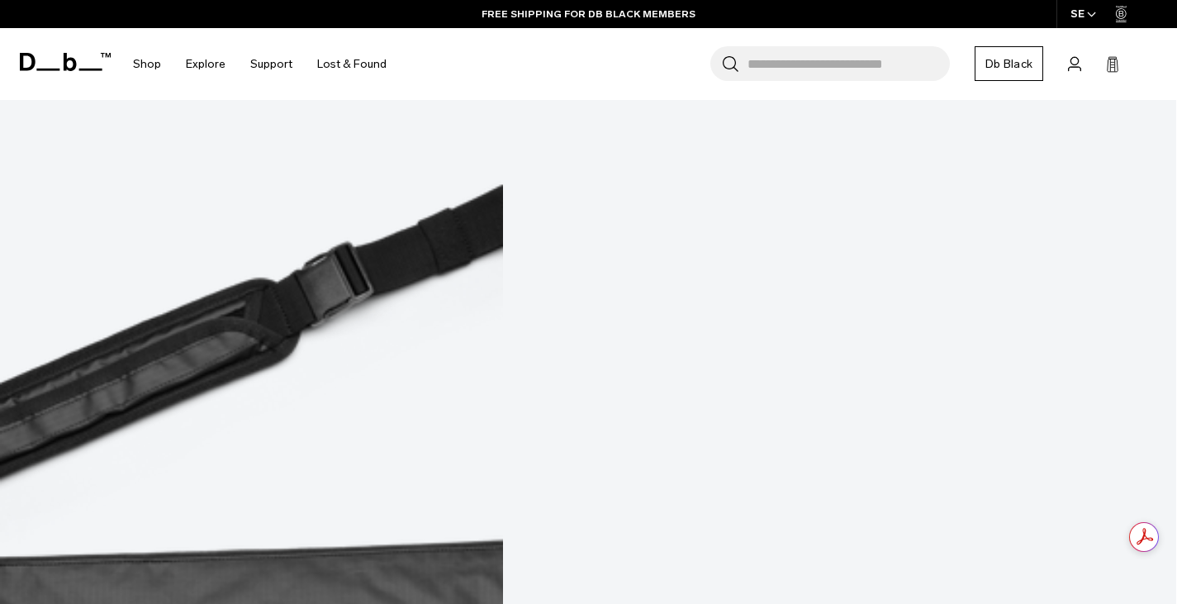
scroll to position [3327, 0]
